Goal: Task Accomplishment & Management: Complete application form

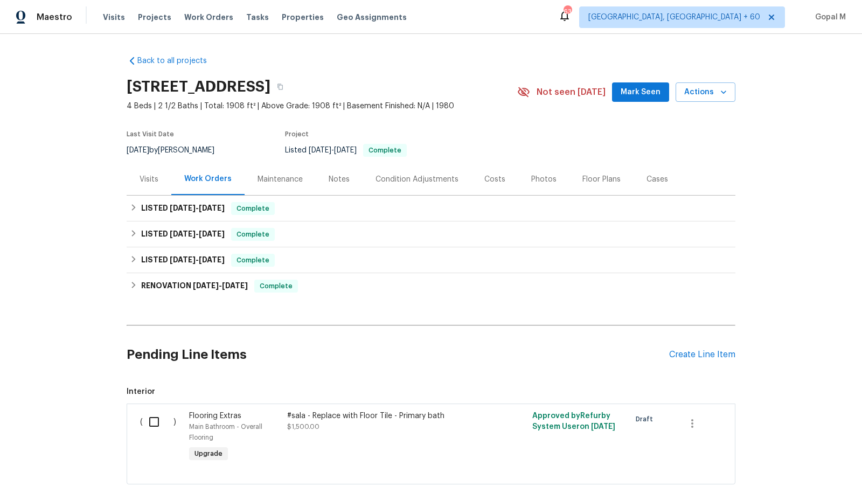
click at [154, 177] on div "Visits" at bounding box center [149, 179] width 19 height 11
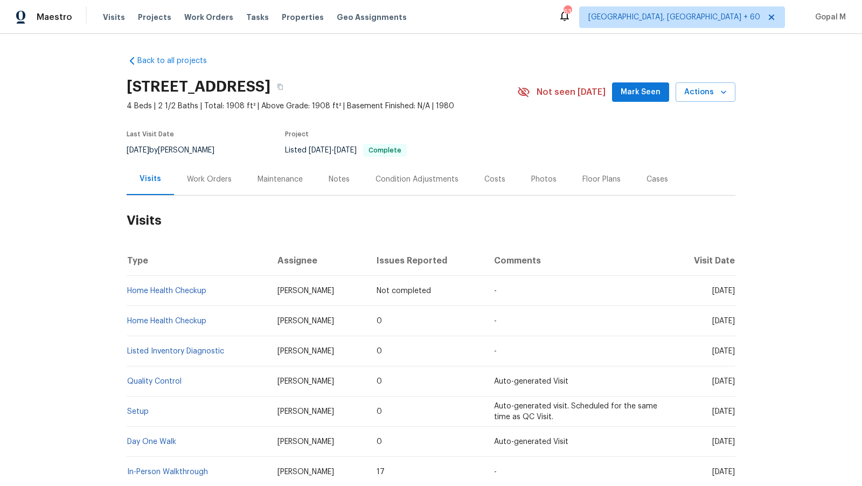
click at [218, 179] on div "Work Orders" at bounding box center [209, 179] width 45 height 11
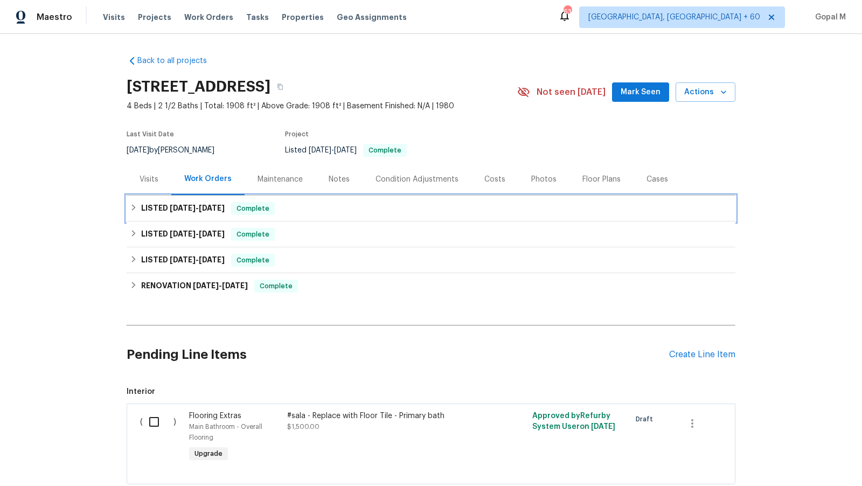
click at [340, 207] on div "LISTED 9/5/25 - 9/11/25 Complete" at bounding box center [431, 208] width 602 height 13
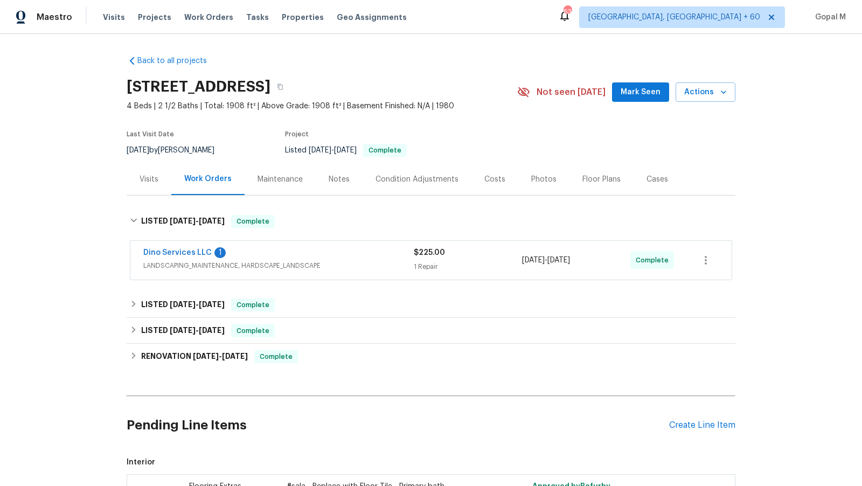
click at [489, 257] on div "$225.00 1 Repair" at bounding box center [468, 260] width 108 height 26
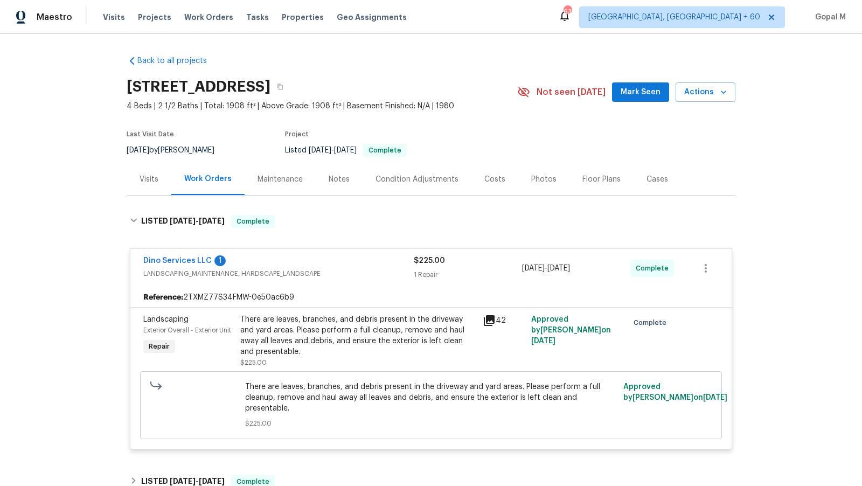
click at [309, 335] on div "There are leaves, branches, and debris present in the driveway and yard areas. …" at bounding box center [358, 335] width 236 height 43
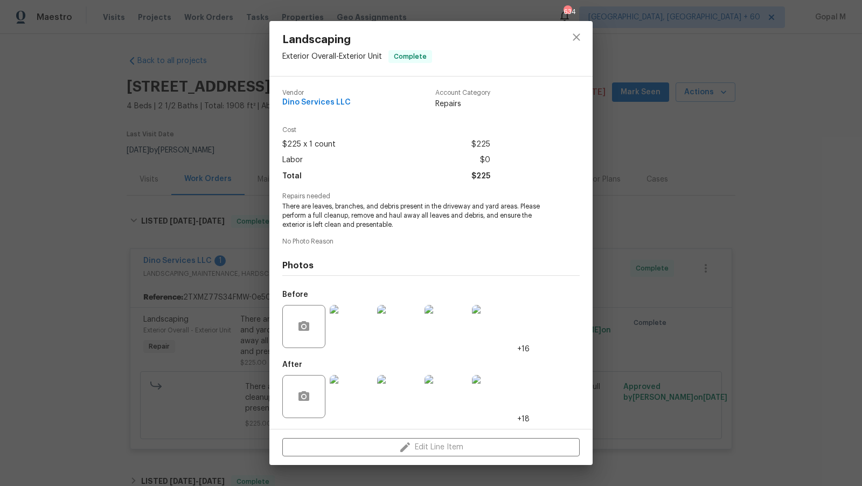
click at [252, 342] on div "Landscaping Exterior Overall - Exterior Unit Complete Vendor Dino Services LLC …" at bounding box center [431, 243] width 862 height 486
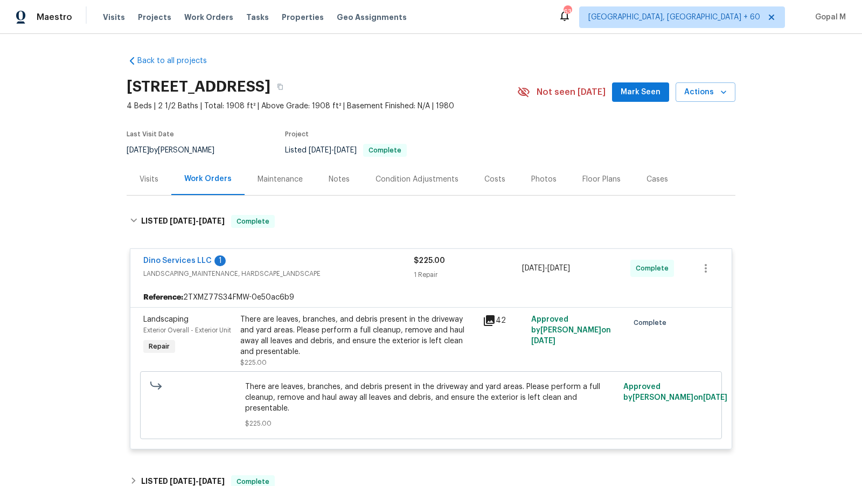
click at [335, 334] on div "There are leaves, branches, and debris present in the driveway and yard areas. …" at bounding box center [358, 335] width 236 height 43
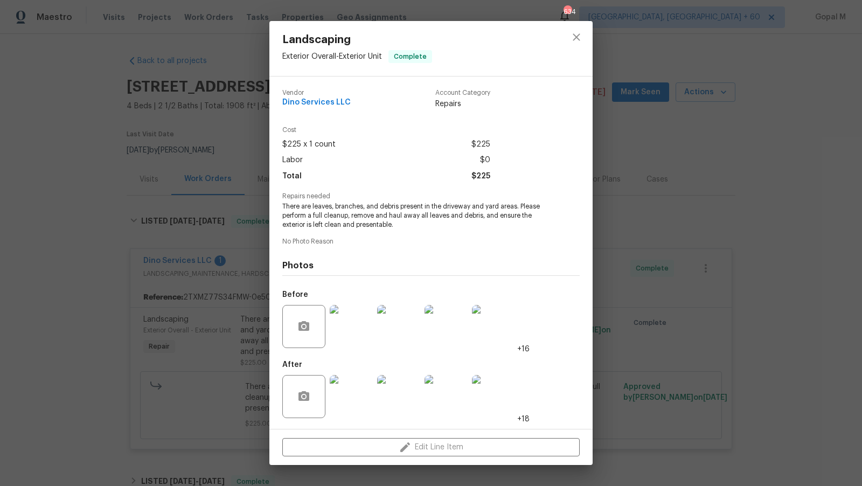
click at [348, 322] on img at bounding box center [351, 326] width 43 height 43
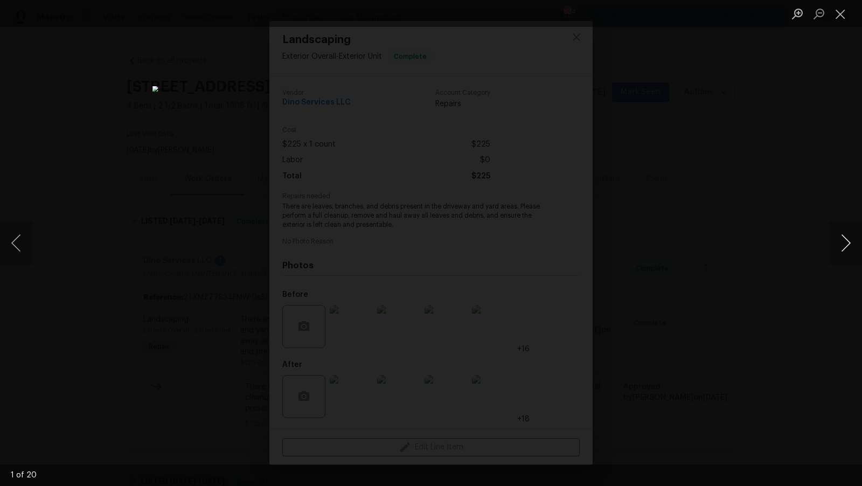
click at [846, 243] on button "Next image" at bounding box center [846, 242] width 32 height 43
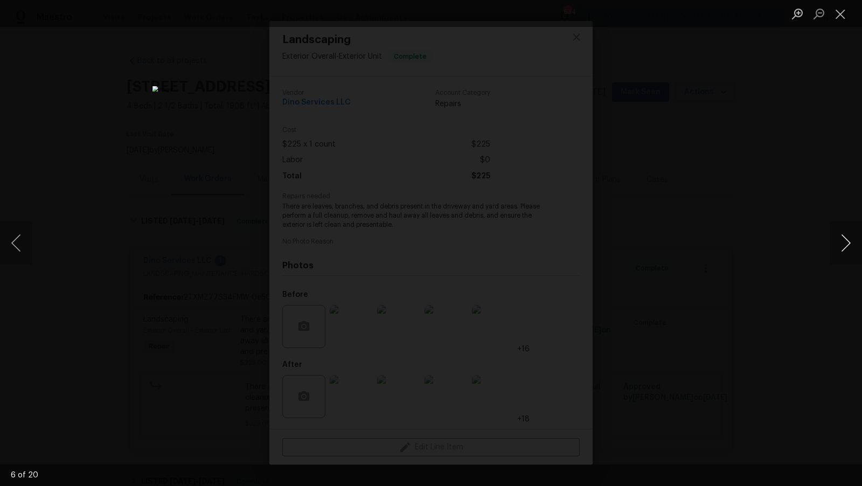
click at [846, 243] on button "Next image" at bounding box center [846, 242] width 32 height 43
click at [838, 237] on button "Next image" at bounding box center [846, 242] width 32 height 43
click at [840, 15] on button "Close lightbox" at bounding box center [841, 13] width 22 height 19
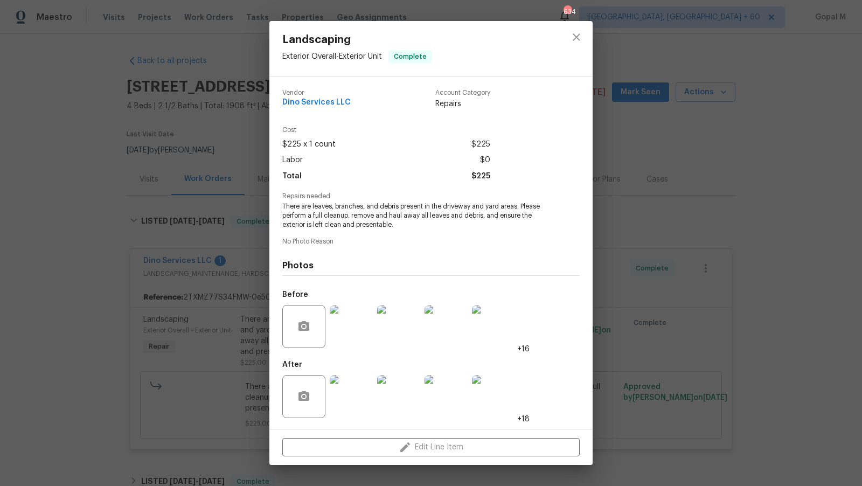
click at [343, 326] on img at bounding box center [351, 326] width 43 height 43
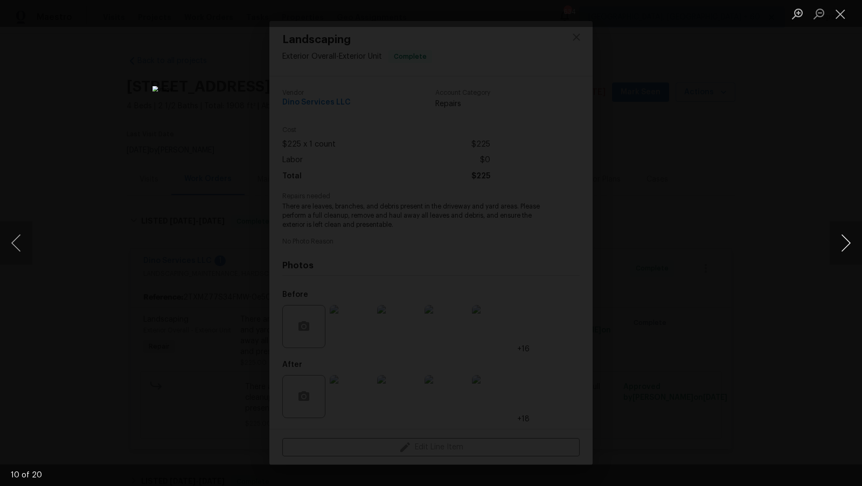
click at [837, 238] on button "Next image" at bounding box center [846, 242] width 32 height 43
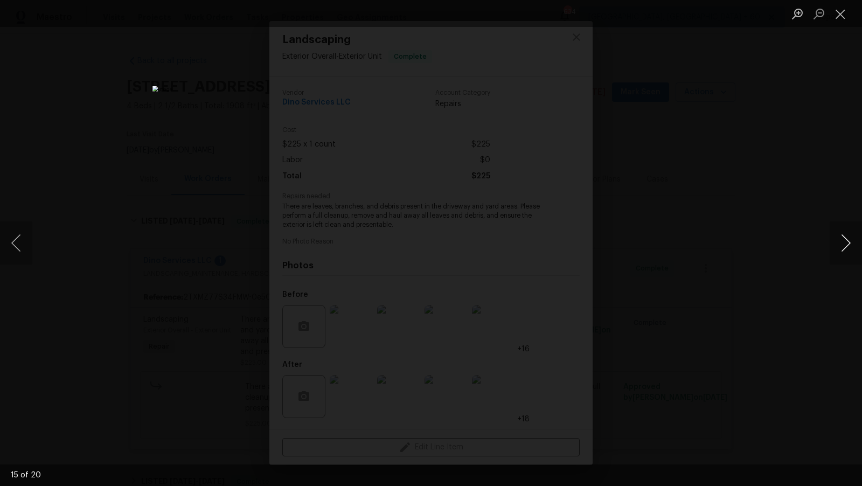
click at [837, 243] on button "Next image" at bounding box center [846, 242] width 32 height 43
click at [833, 16] on button "Close lightbox" at bounding box center [841, 13] width 22 height 19
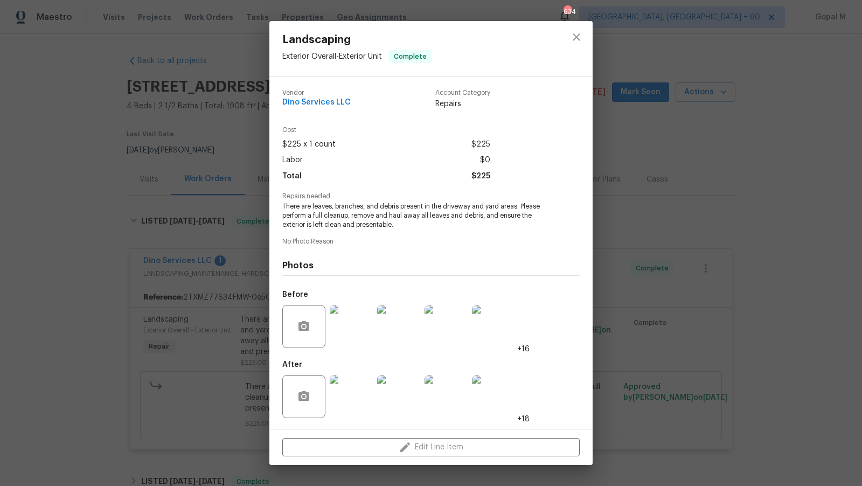
click at [717, 243] on div "Landscaping Exterior Overall - Exterior Unit Complete Vendor Dino Services LLC …" at bounding box center [431, 243] width 862 height 486
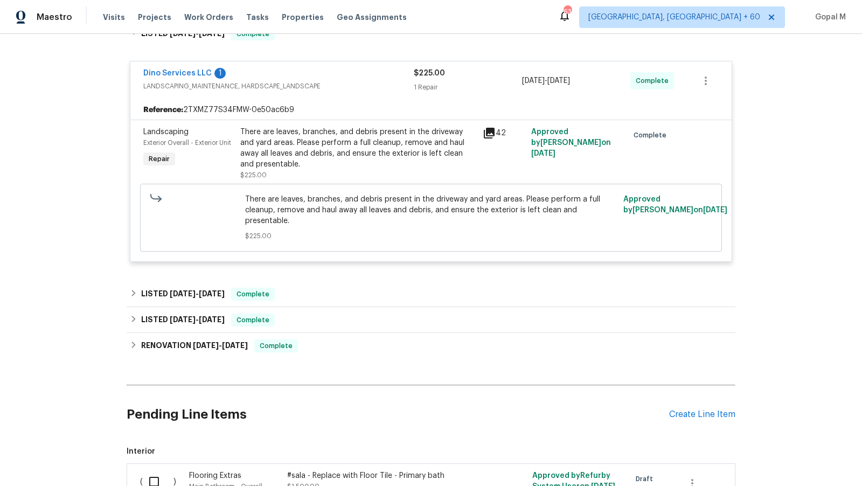
scroll to position [317, 0]
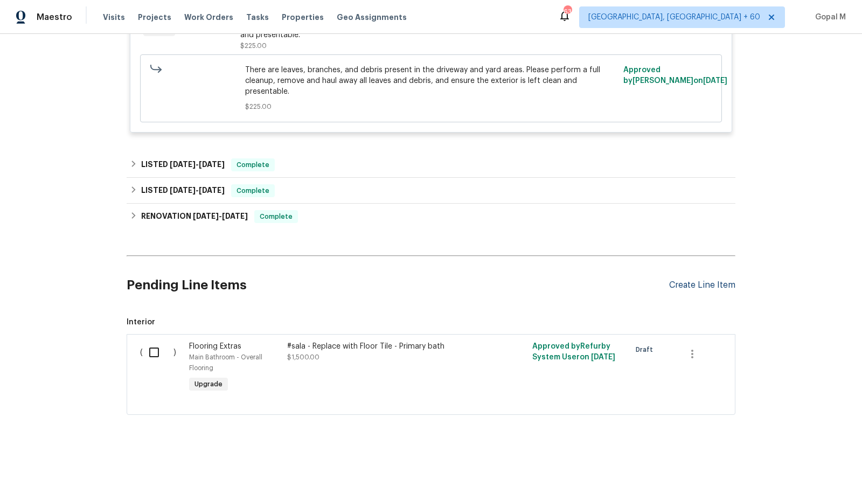
click at [682, 284] on div "Create Line Item" at bounding box center [702, 285] width 66 height 10
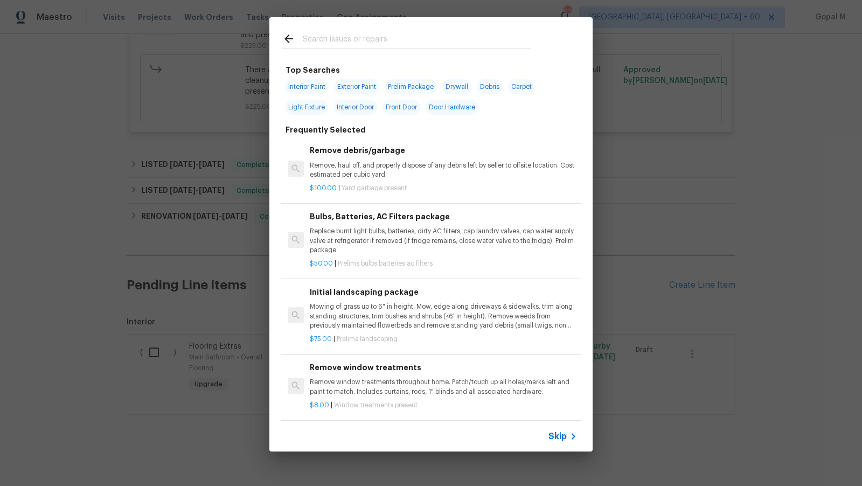
click at [563, 435] on span "Skip" at bounding box center [557, 436] width 18 height 11
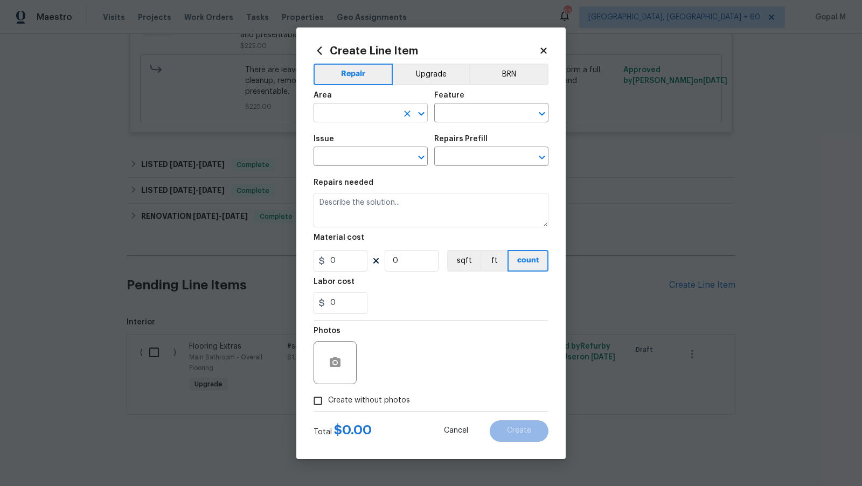
click at [372, 113] on input "text" at bounding box center [355, 114] width 84 height 17
type input "l"
type input "Exterior Overall"
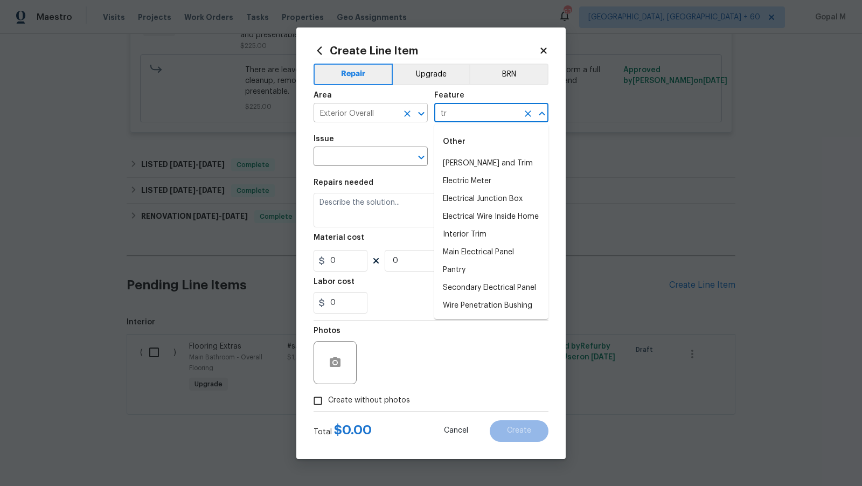
type input "t"
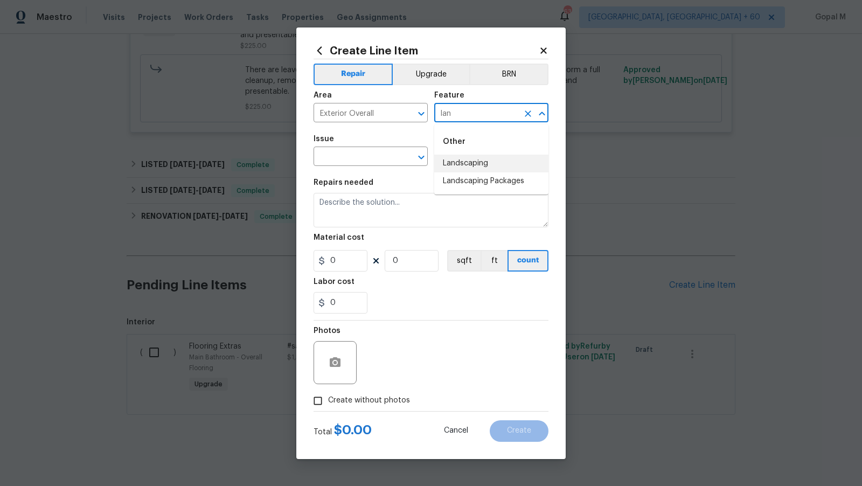
click at [470, 161] on li "Landscaping" at bounding box center [491, 164] width 114 height 18
type input "Landscaping"
click at [373, 157] on input "text" at bounding box center [355, 157] width 84 height 17
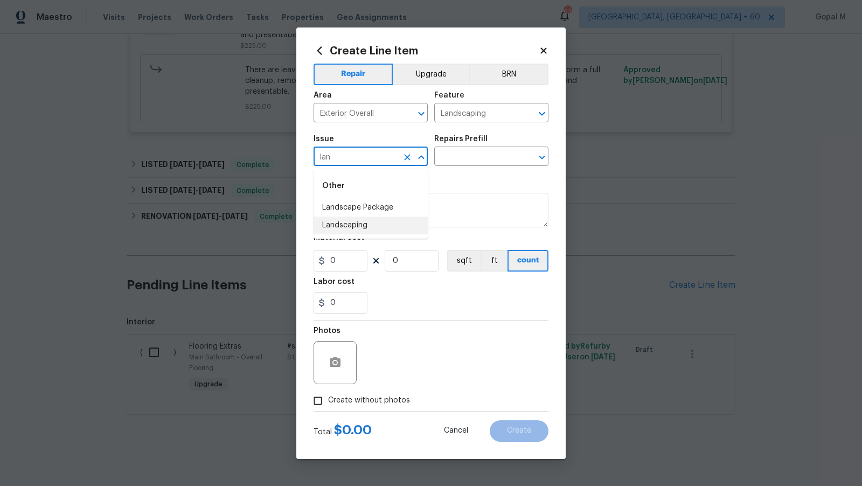
click at [360, 225] on li "Landscaping" at bounding box center [370, 226] width 114 height 18
type input "Landscaping"
click at [483, 156] on input "text" at bounding box center [476, 157] width 84 height 17
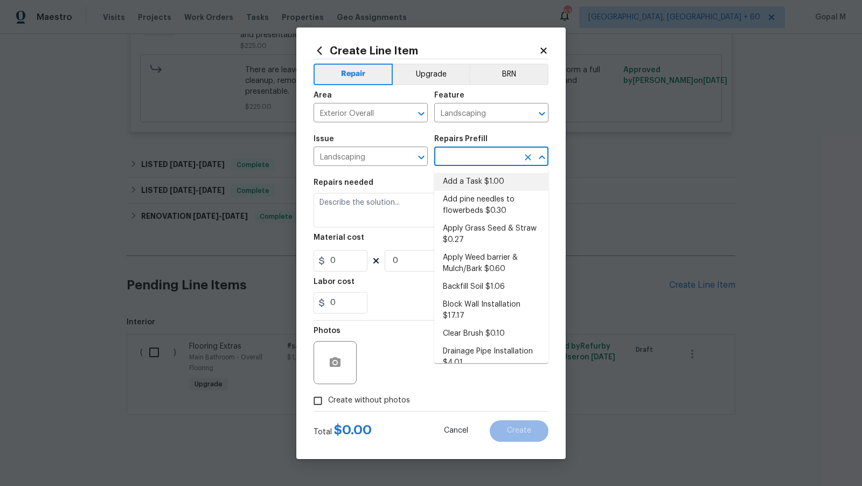
click at [471, 180] on li "Add a Task $1.00" at bounding box center [491, 182] width 114 height 18
type input "Add a Task $1.00"
type textarea "HPM to detail"
type input "1"
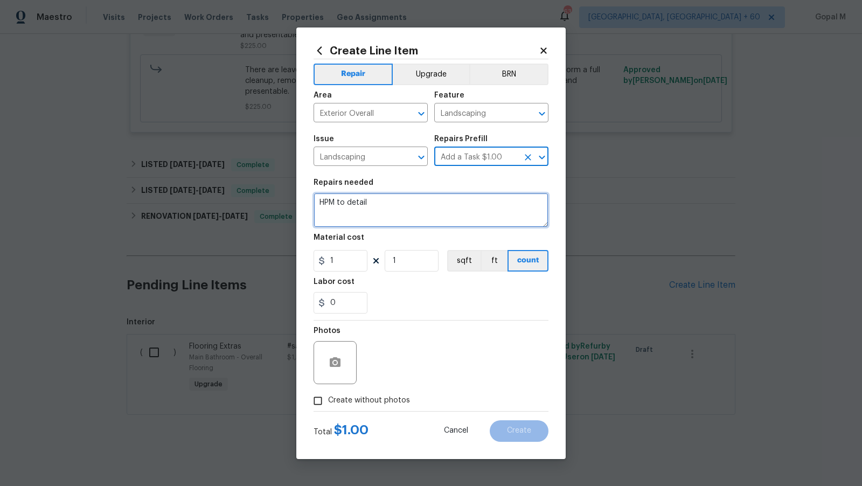
click at [395, 213] on textarea "HPM to detail" at bounding box center [430, 210] width 235 height 34
paste textarea "2025-09-20 12:25"
paste textarea "tree fell over in the backyard causing damage to the deck"
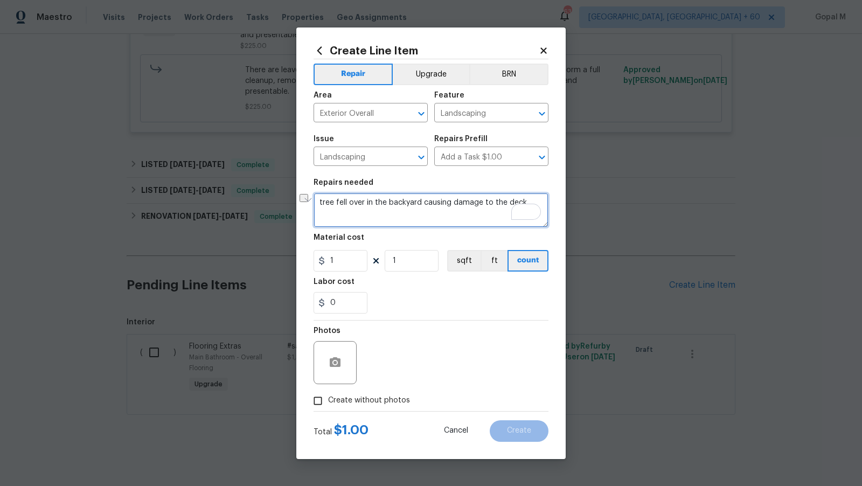
paste textarea "tree fell over in the backyard causing damage to the deck"
type textarea "The tree fell over in the backyard causing damage to the deck. Please remove th…"
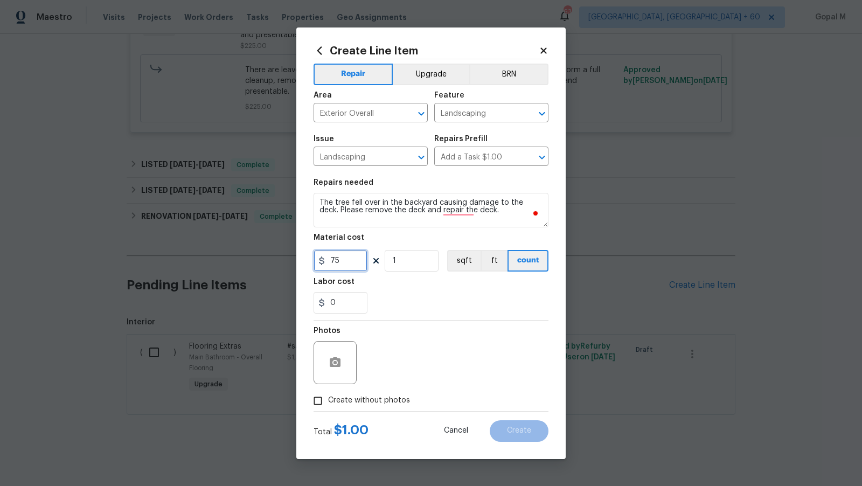
type input "75"
click at [394, 399] on span "Create without photos" at bounding box center [369, 400] width 82 height 11
click at [328, 399] on input "Create without photos" at bounding box center [318, 401] width 20 height 20
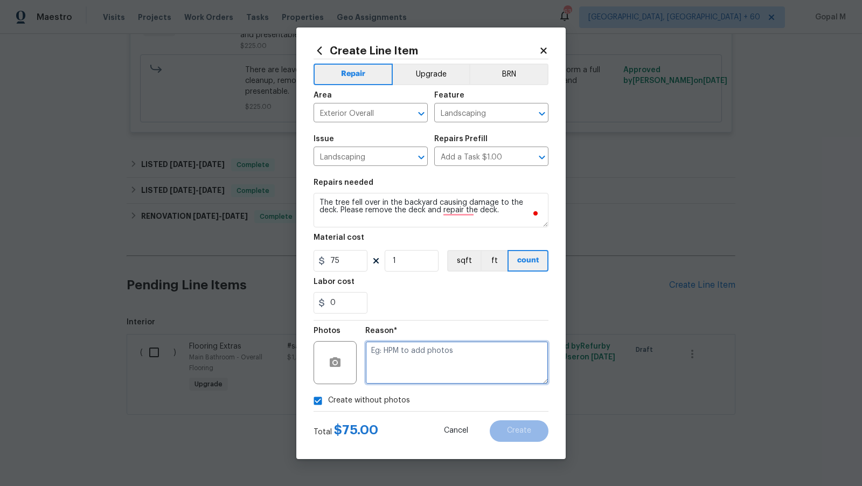
click at [439, 357] on textarea at bounding box center [456, 362] width 183 height 43
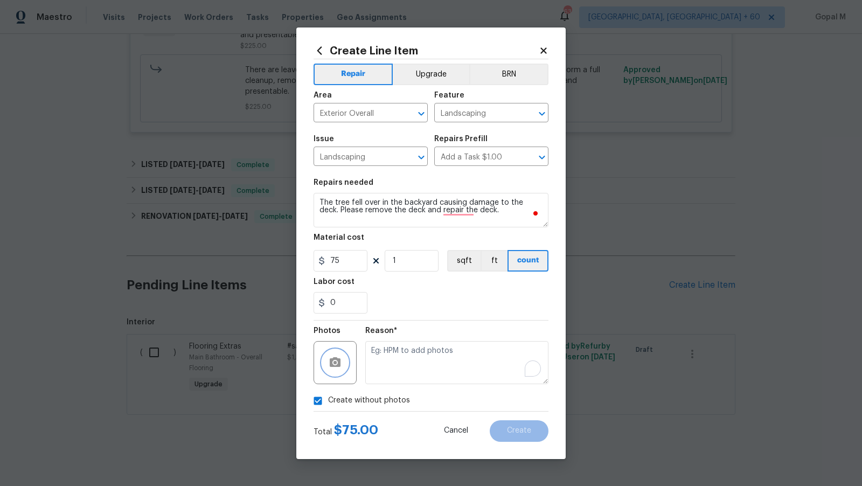
click at [335, 369] on button "button" at bounding box center [335, 363] width 26 height 26
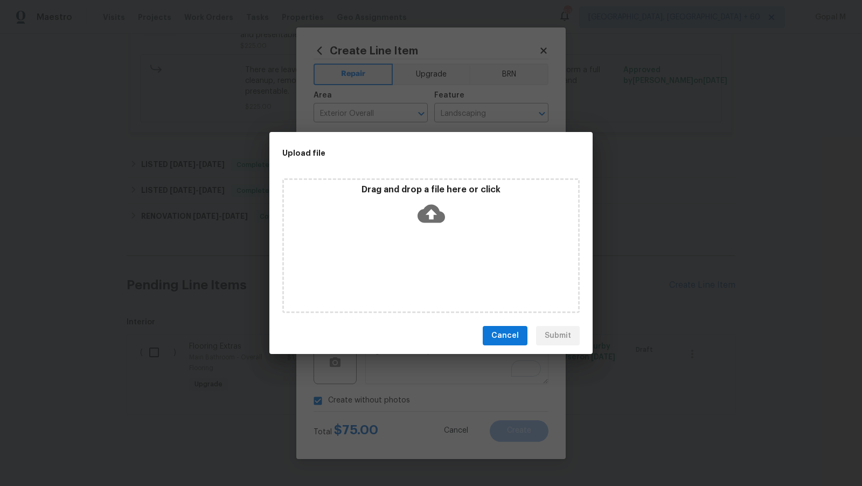
click at [428, 221] on icon at bounding box center [430, 214] width 27 height 18
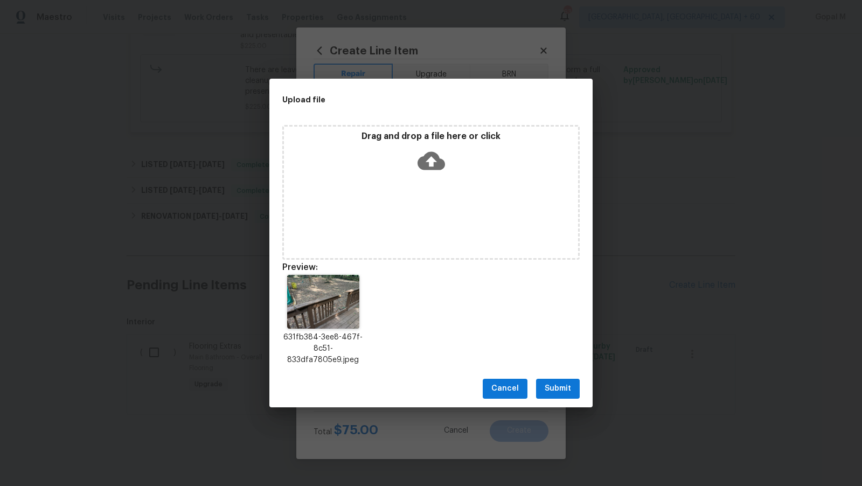
click at [553, 388] on span "Submit" at bounding box center [558, 388] width 26 height 13
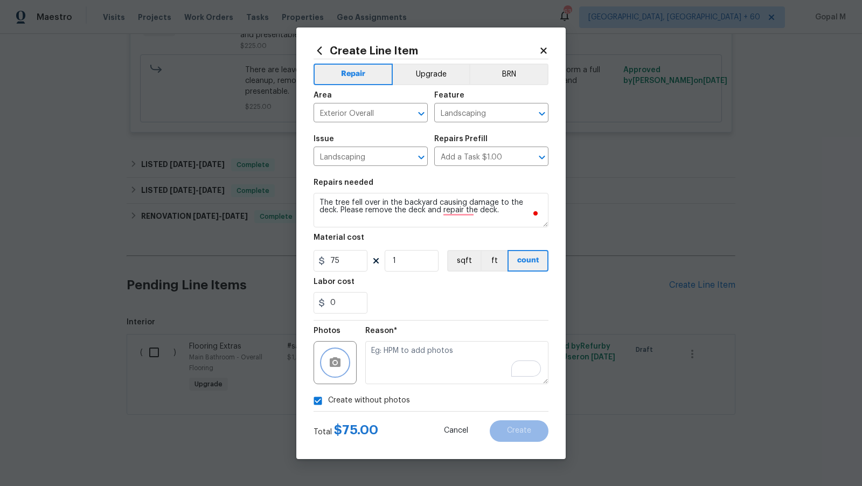
checkbox input "false"
click at [498, 427] on button "Create" at bounding box center [519, 431] width 59 height 22
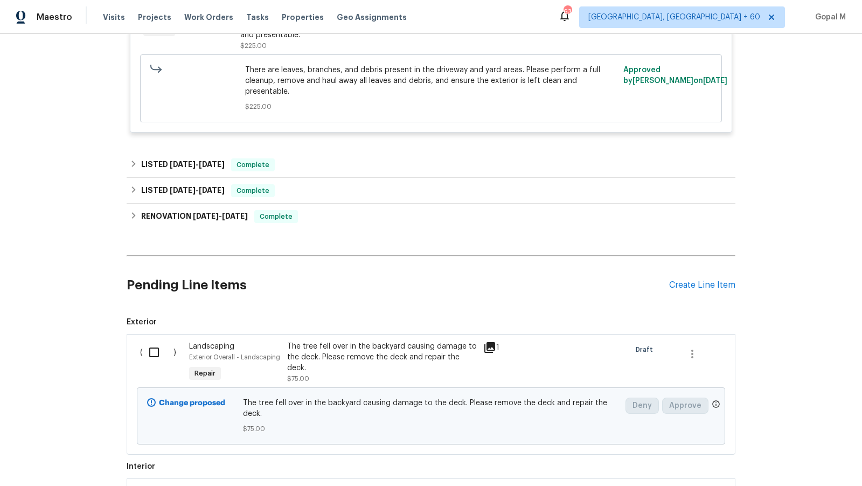
click at [149, 348] on input "checkbox" at bounding box center [158, 352] width 31 height 23
checkbox input "true"
click at [396, 350] on div "The tree fell over in the backyard causing damage to the deck. Please remove th…" at bounding box center [382, 357] width 190 height 32
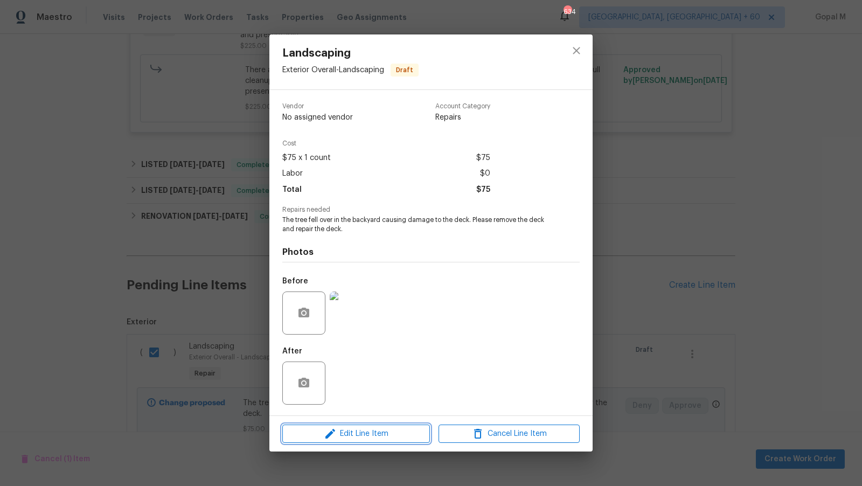
click at [359, 435] on span "Edit Line Item" at bounding box center [355, 433] width 141 height 13
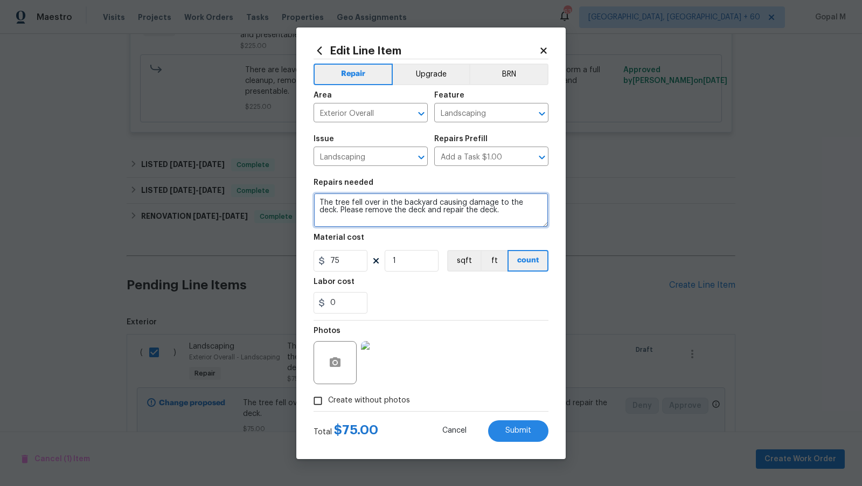
click at [527, 204] on textarea "The tree fell over in the backyard causing damage to the deck. Please remove th…" at bounding box center [430, 210] width 235 height 34
click at [395, 210] on textarea "The tree fell over in the backyard causing damage to the deck. Please remove th…" at bounding box center [430, 210] width 235 height 34
type textarea "The tree fell over in the backyard, causing damage to the deck. Please remove t…"
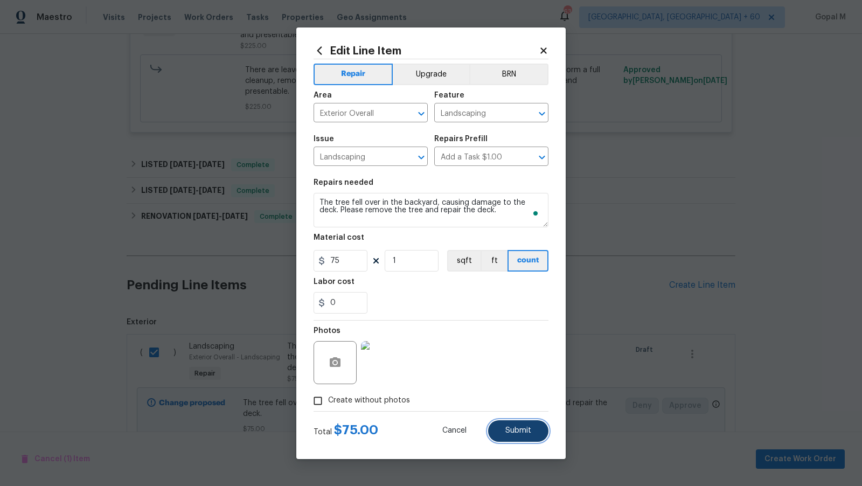
click at [494, 428] on button "Submit" at bounding box center [518, 431] width 60 height 22
checkbox input "false"
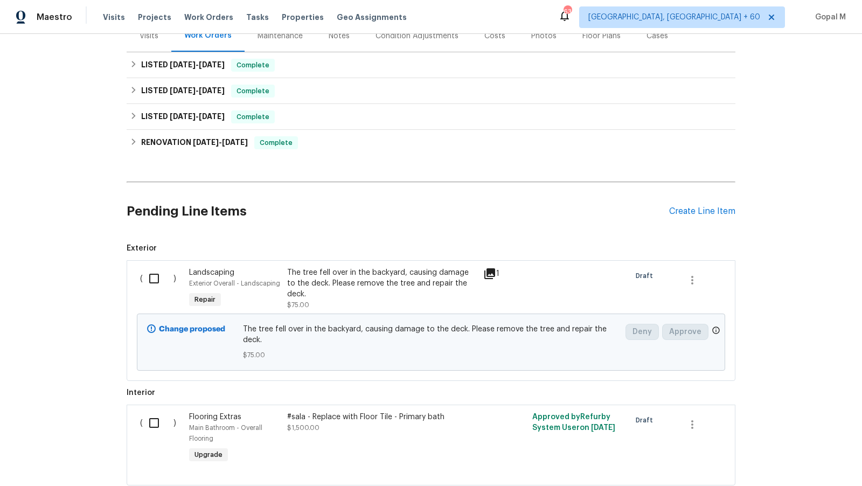
scroll to position [214, 0]
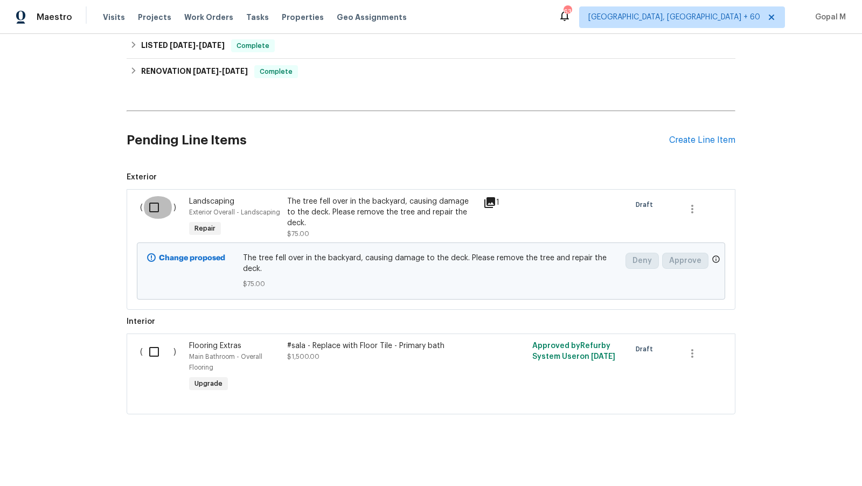
click at [152, 205] on input "checkbox" at bounding box center [158, 207] width 31 height 23
checkbox input "true"
click at [779, 458] on span "Create Work Order" at bounding box center [800, 458] width 72 height 13
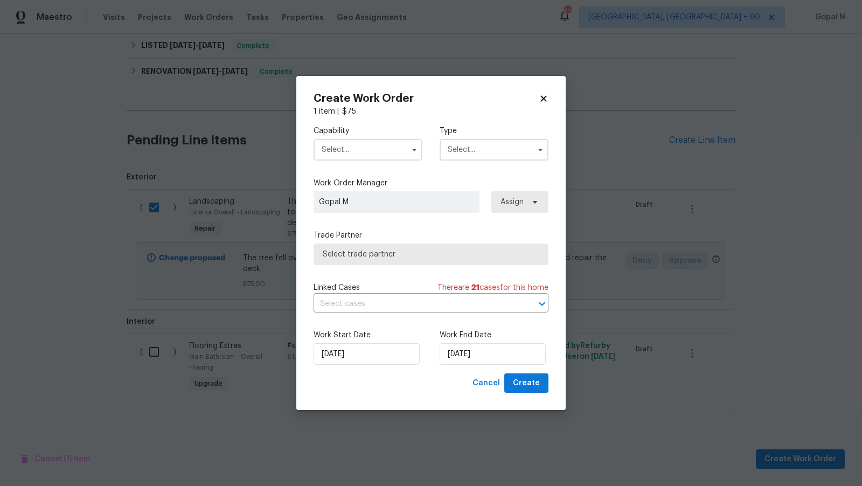
click at [391, 153] on input "text" at bounding box center [367, 150] width 109 height 22
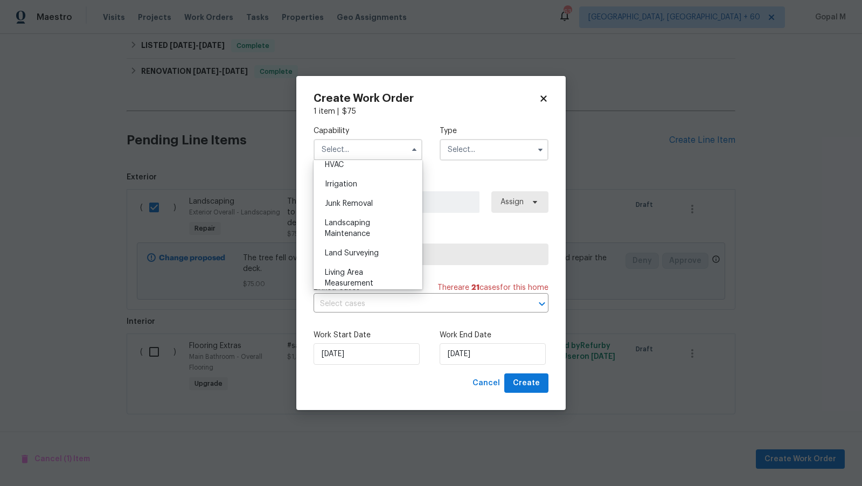
scroll to position [653, 0]
click at [384, 231] on div "Landscaping Maintenance" at bounding box center [367, 234] width 103 height 30
type input "Landscaping Maintenance"
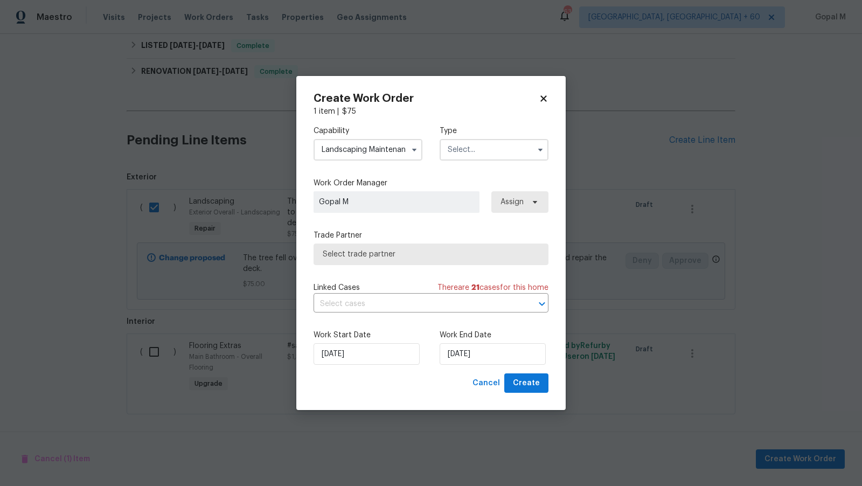
click at [471, 151] on input "text" at bounding box center [494, 150] width 109 height 22
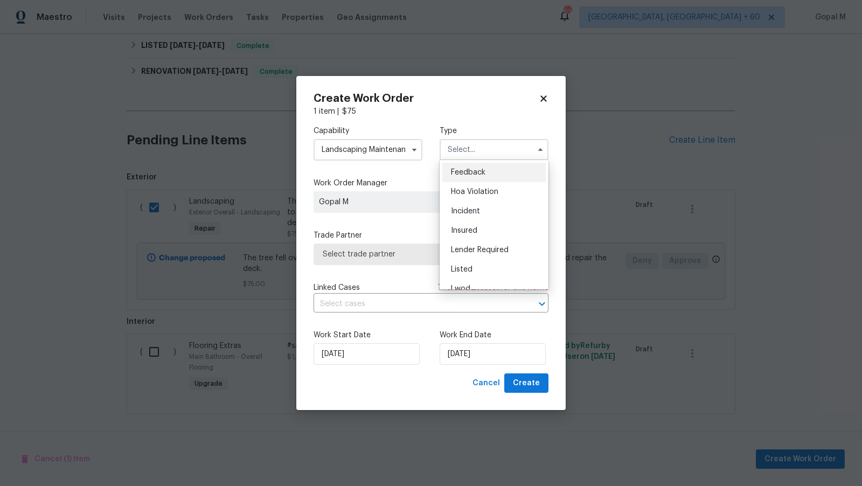
click at [503, 167] on div "Feedback" at bounding box center [493, 172] width 103 height 19
type input "Feedback"
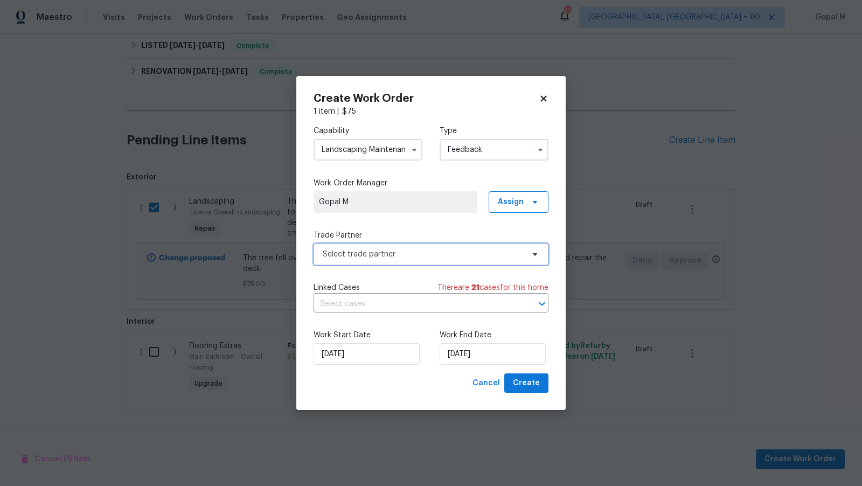
click at [434, 249] on span "Select trade partner" at bounding box center [423, 254] width 201 height 11
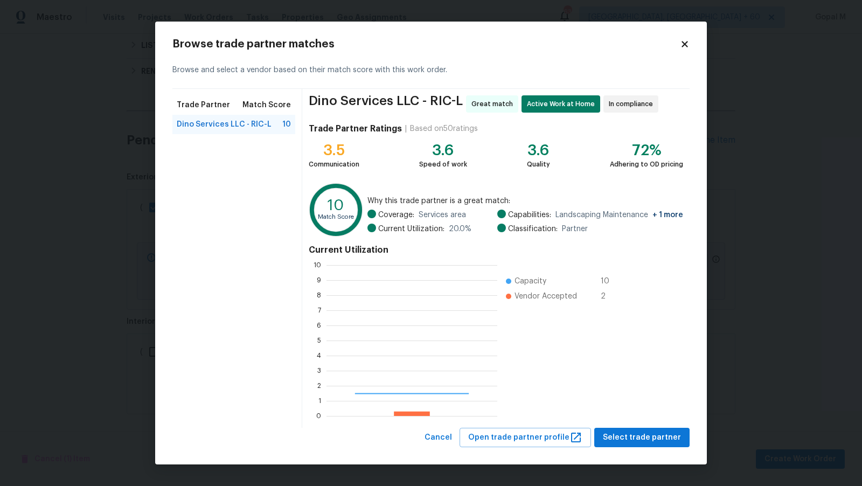
scroll to position [151, 170]
click at [604, 438] on button "Select trade partner" at bounding box center [641, 438] width 95 height 20
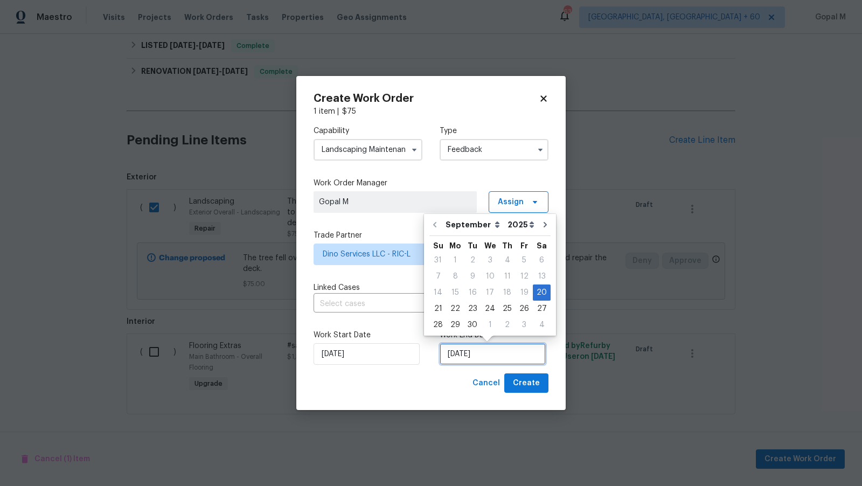
click at [512, 351] on input "20/09/2025" at bounding box center [493, 354] width 106 height 22
click at [483, 308] on div "24" at bounding box center [490, 308] width 18 height 15
type input "24/09/2025"
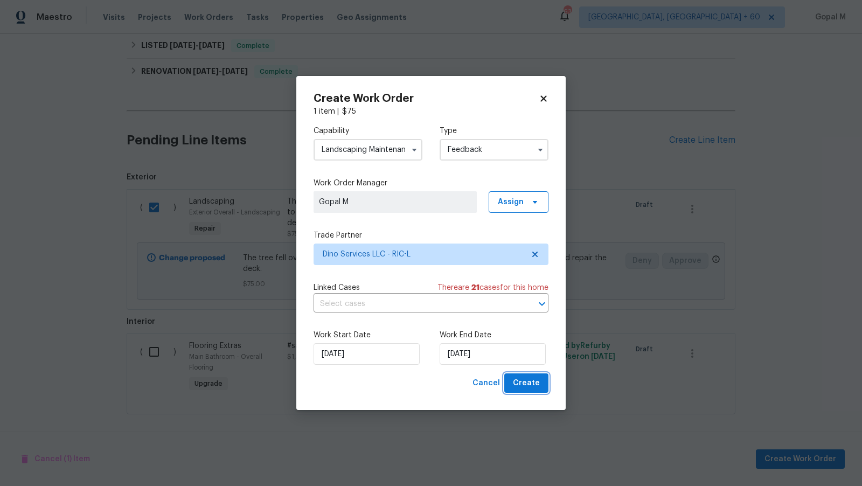
click at [511, 386] on button "Create" at bounding box center [526, 383] width 44 height 20
checkbox input "false"
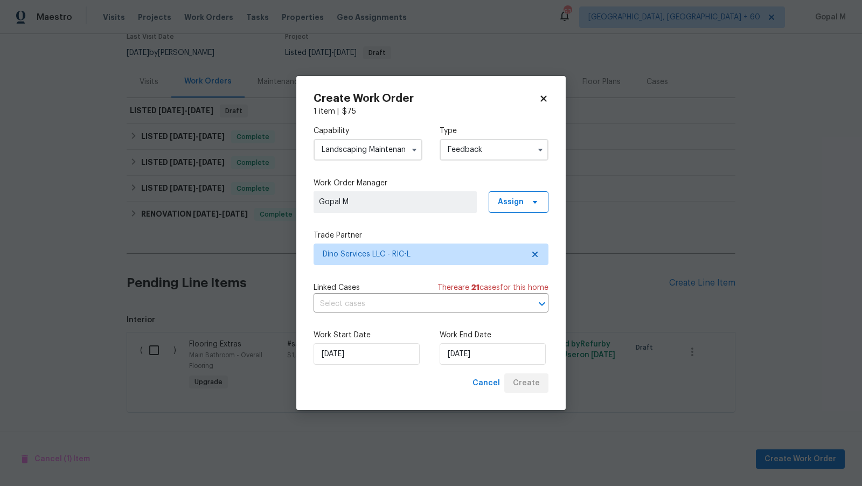
scroll to position [96, 0]
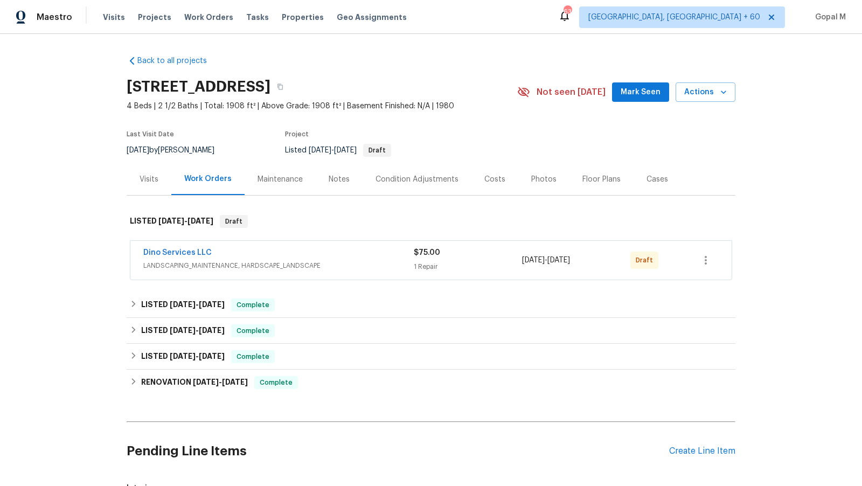
click at [376, 254] on div "Dino Services LLC" at bounding box center [278, 253] width 270 height 13
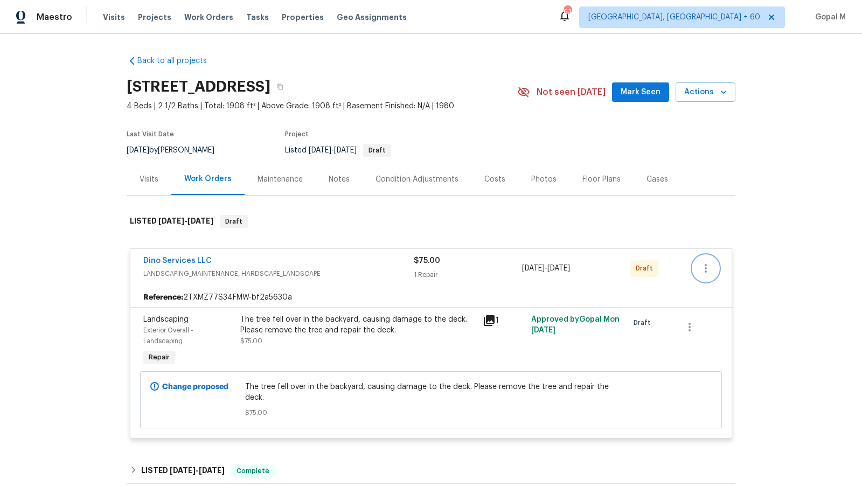
click at [707, 269] on icon "button" at bounding box center [705, 268] width 13 height 13
click at [707, 269] on li "Send to Vendor" at bounding box center [753, 268] width 120 height 18
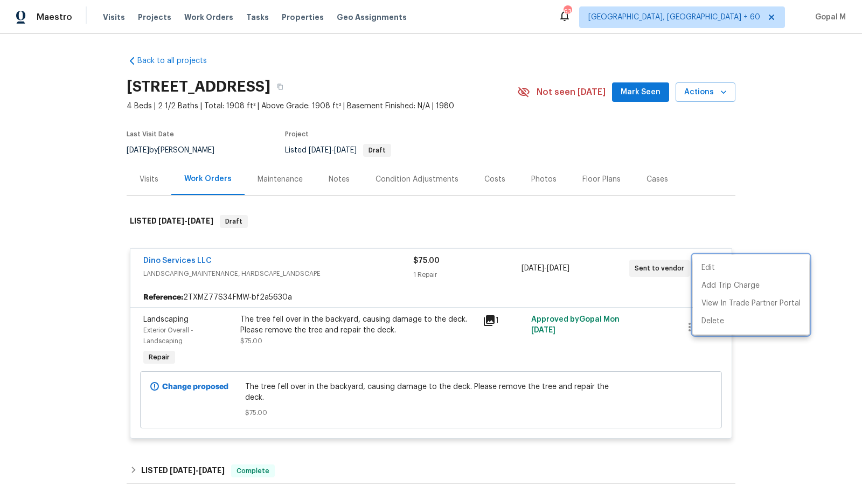
click at [131, 261] on div at bounding box center [431, 243] width 862 height 486
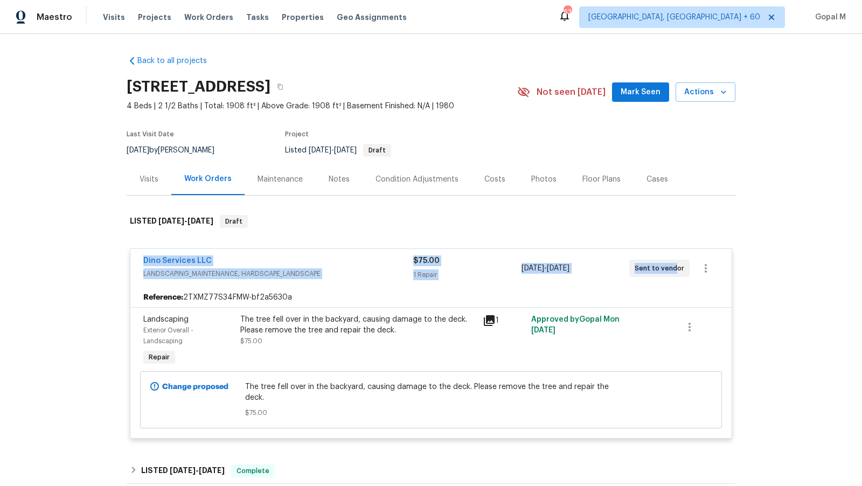
drag, startPoint x: 138, startPoint y: 262, endPoint x: 674, endPoint y: 268, distance: 536.0
click at [674, 268] on div "Dino Services LLC LANDSCAPING_MAINTENANCE, HARDSCAPE_LANDSCAPE $75.00 1 Repair …" at bounding box center [430, 268] width 601 height 39
copy div "Dino Services LLC LANDSCAPING_MAINTENANCE, HARDSCAPE_LANDSCAPE $75.00 1 Repair …"
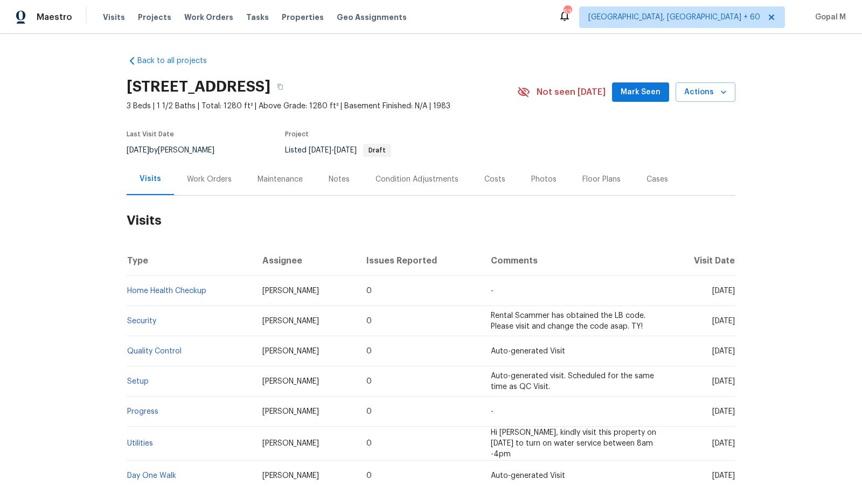
click at [208, 179] on div "Work Orders" at bounding box center [209, 179] width 45 height 11
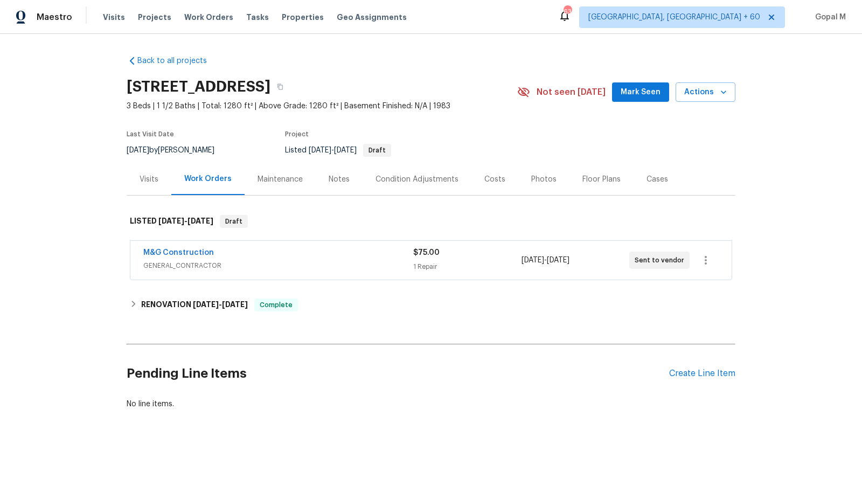
click at [324, 255] on div "M&G Construction" at bounding box center [278, 253] width 270 height 13
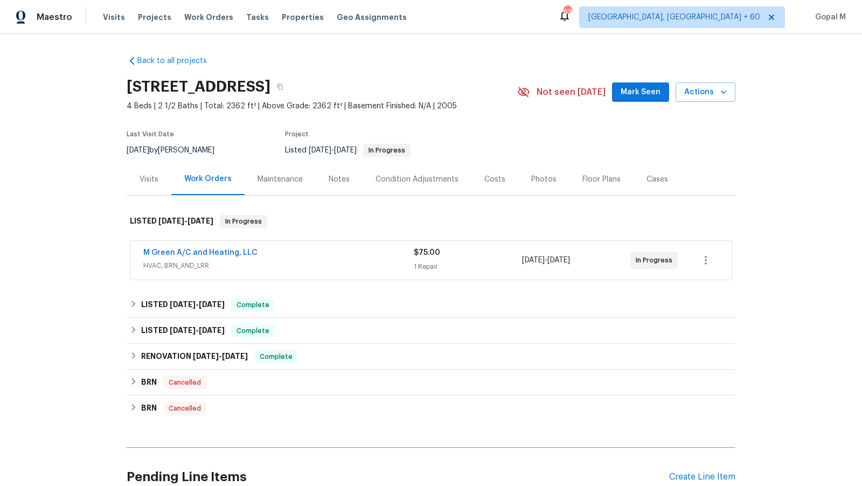
click at [497, 258] on div "$75.00 1 Repair" at bounding box center [468, 260] width 108 height 26
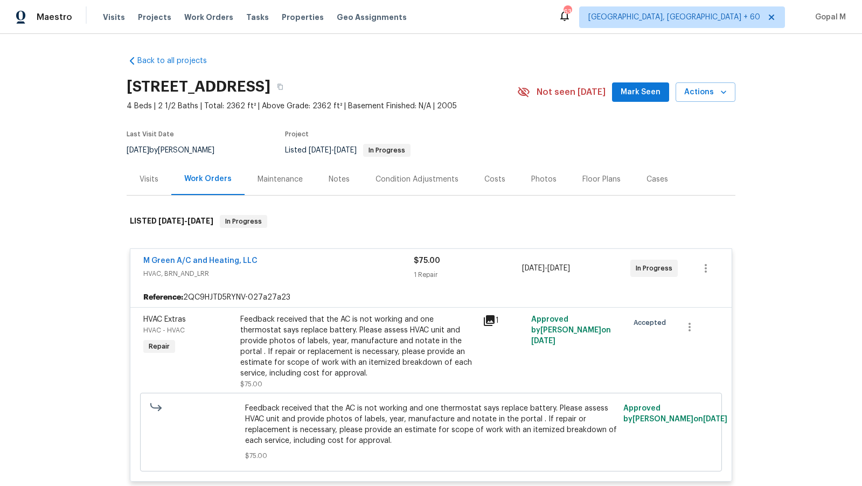
click at [352, 337] on div "Feedback received that the AC is not working and one thermostat says replace ba…" at bounding box center [358, 346] width 236 height 65
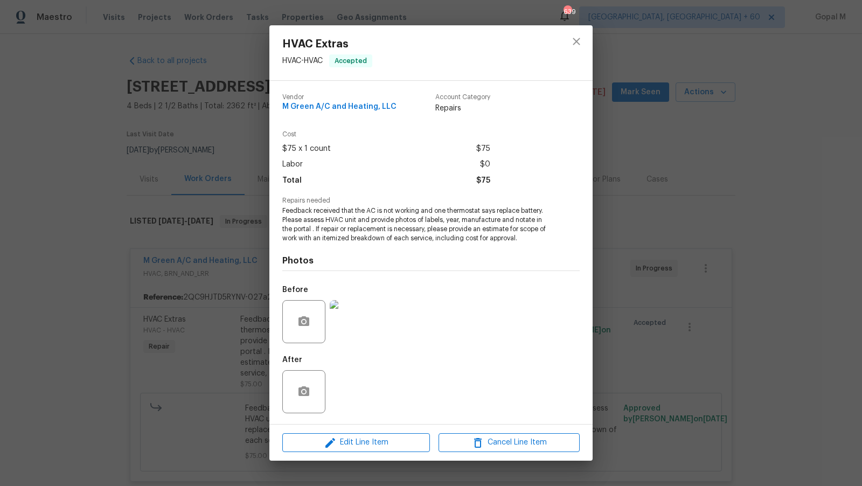
click at [354, 317] on img at bounding box center [351, 321] width 43 height 43
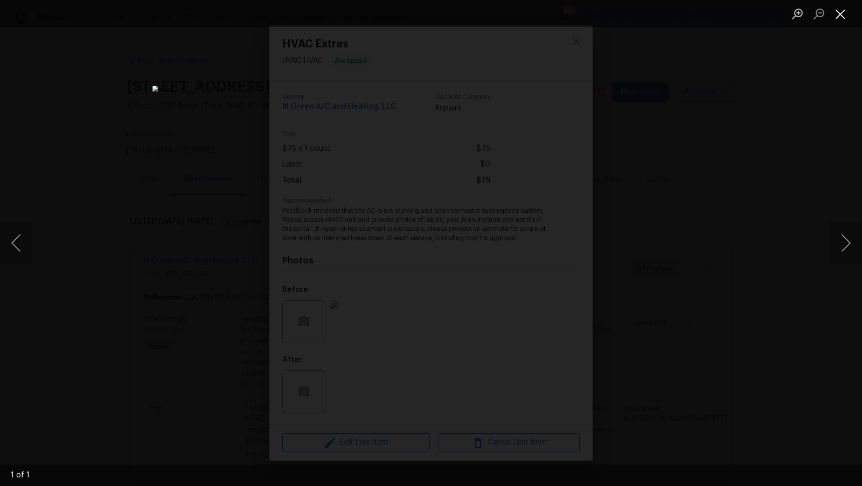
click at [775, 12] on button "Close lightbox" at bounding box center [841, 13] width 22 height 19
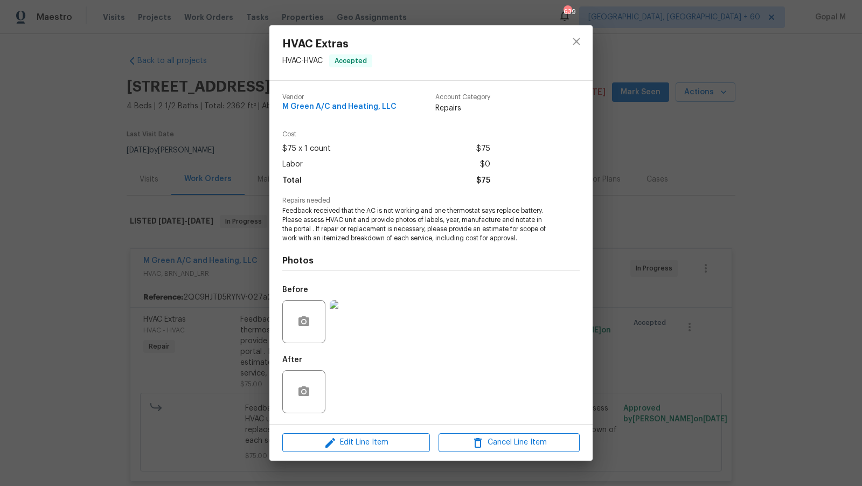
click at [184, 286] on div "HVAC Extras HVAC - HVAC Accepted Vendor M Green A/C and Heating, LLC Account Ca…" at bounding box center [431, 243] width 862 height 486
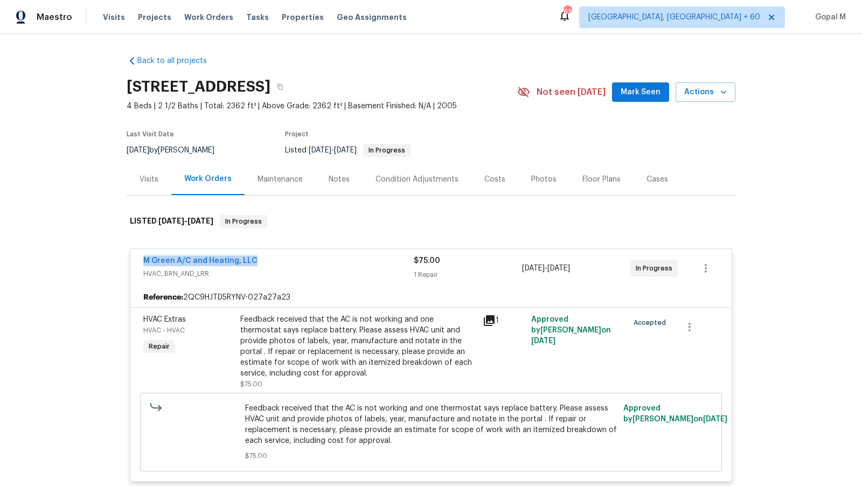
drag, startPoint x: 136, startPoint y: 263, endPoint x: 302, endPoint y: 262, distance: 166.4
click at [302, 262] on div "M Green A/C and Heating, LLC HVAC, BRN_AND_LRR $75.00 1 Repair 9/19/2025 - 9/21…" at bounding box center [430, 268] width 601 height 39
copy link "M Green A/C and Heating, LLC"
